Goal: Information Seeking & Learning: Learn about a topic

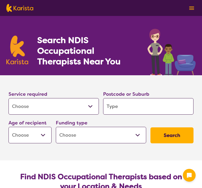
select select "[MEDICAL_DATA]"
click at [148, 107] on input "search" at bounding box center [148, 106] width 90 height 16
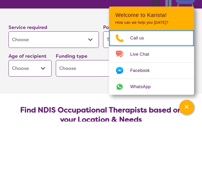
scroll to position [67, 0]
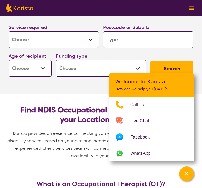
click at [115, 41] on input "search" at bounding box center [148, 39] width 90 height 16
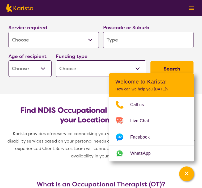
type input "3"
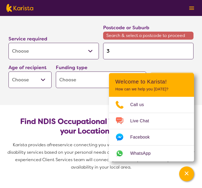
type input "37"
type input "379"
type input "3796"
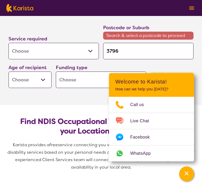
type input "3796"
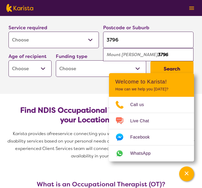
type input "3796"
click at [158, 55] on em "3796" at bounding box center [163, 55] width 10 height 6
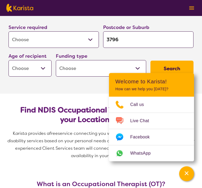
click at [47, 68] on select "Early Childhood - 0 to 9 Child - 10 to 11 Adolescent - 12 to 17 Adult - 18 to 6…" at bounding box center [30, 68] width 43 height 16
select select "AD"
click at [139, 69] on select "Home Care Package (HCP) National Disability Insurance Scheme (NDIS) I don't know" at bounding box center [101, 68] width 90 height 16
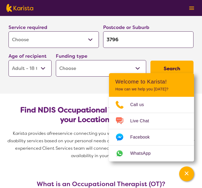
click at [141, 68] on select "Home Care Package (HCP) National Disability Insurance Scheme (NDIS) I don't know" at bounding box center [101, 68] width 90 height 16
select select "NDIS"
click at [153, 54] on div "Service required Allied Health Assistant Assessment ([MEDICAL_DATA] or [MEDICAL…" at bounding box center [100, 49] width 189 height 57
click at [173, 65] on button "Search" at bounding box center [171, 69] width 43 height 16
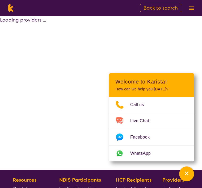
select select "by_score"
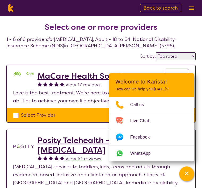
click at [189, 175] on div "Channel Menu" at bounding box center [186, 174] width 11 height 12
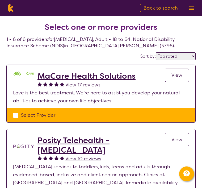
click at [179, 76] on span "View" at bounding box center [176, 75] width 11 height 6
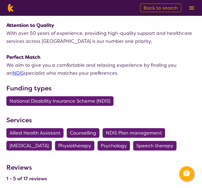
scroll to position [188, 0]
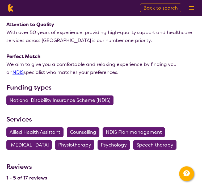
click at [49, 143] on span "[MEDICAL_DATA]" at bounding box center [29, 145] width 39 height 10
select select "[MEDICAL_DATA]"
select select "AD"
select select "NDIS"
select select "[MEDICAL_DATA]"
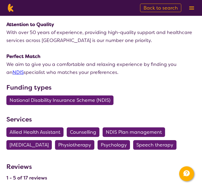
select select "AD"
select select "NDIS"
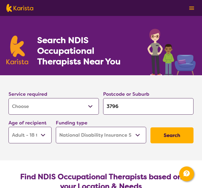
click at [142, 137] on select "Home Care Package (HCP) National Disability Insurance Scheme (NDIS) I don't know" at bounding box center [101, 135] width 90 height 16
select select "i-don-t-know"
click at [179, 137] on button "Search" at bounding box center [171, 135] width 43 height 16
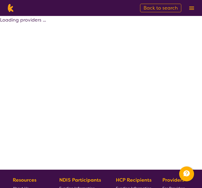
select select "[MEDICAL_DATA]"
select select "AD"
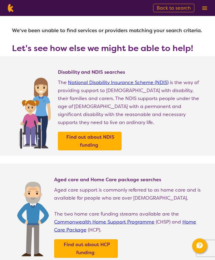
scroll to position [3, 0]
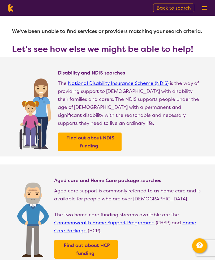
click at [172, 7] on span "Back to search" at bounding box center [174, 8] width 34 height 6
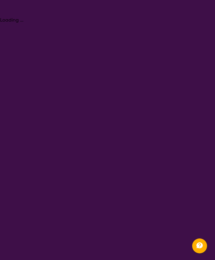
select select "[MEDICAL_DATA]"
select select "AD"
select select "i-don-t-know"
select select "[MEDICAL_DATA]"
select select "AD"
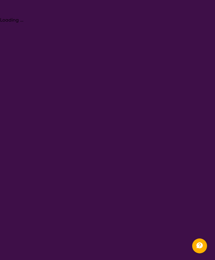
select select "i-don-t-know"
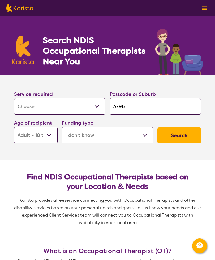
select select "[MEDICAL_DATA]"
select select "AD"
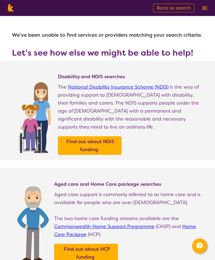
scroll to position [4, 0]
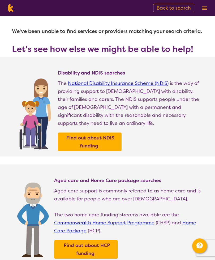
select select "[MEDICAL_DATA]"
select select "AD"
select select "i-don-t-know"
select select "[MEDICAL_DATA]"
select select "AD"
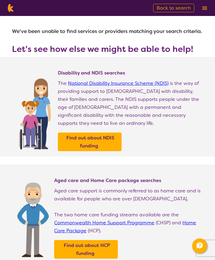
select select "i-don-t-know"
